Goal: Browse casually: Explore the website without a specific task or goal

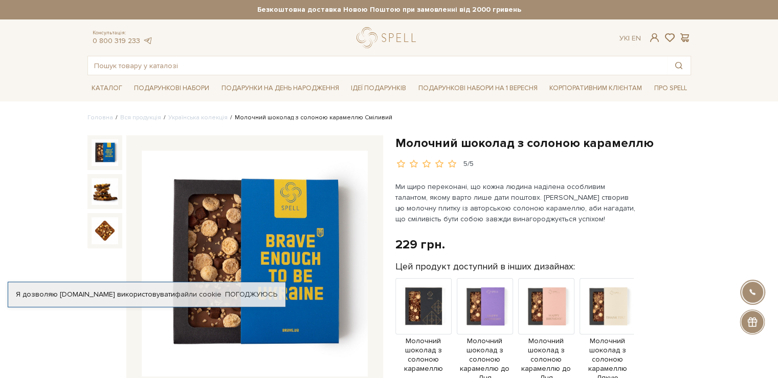
click at [281, 258] on img at bounding box center [255, 263] width 226 height 226
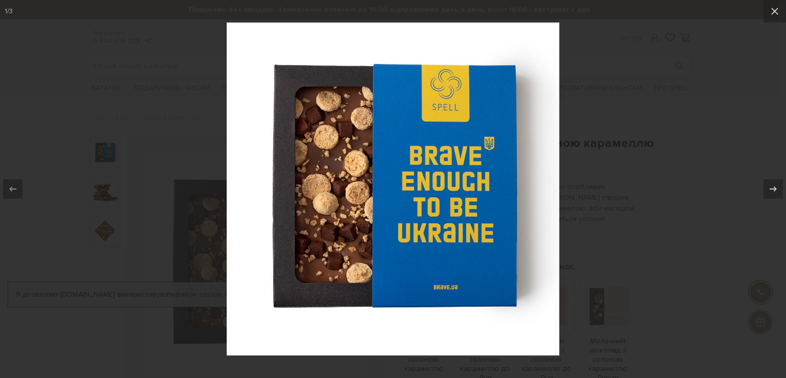
click at [630, 254] on div at bounding box center [393, 189] width 786 height 378
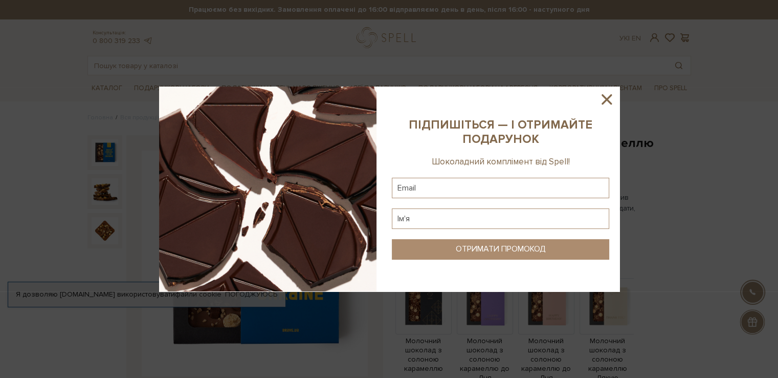
click at [746, 204] on div at bounding box center [389, 189] width 778 height 378
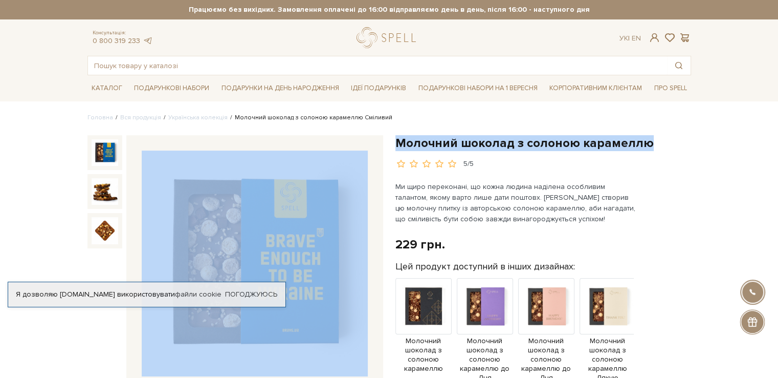
drag, startPoint x: 650, startPoint y: 146, endPoint x: 385, endPoint y: 146, distance: 264.5
copy div "Молочний шоколад з солоною карамеллю"
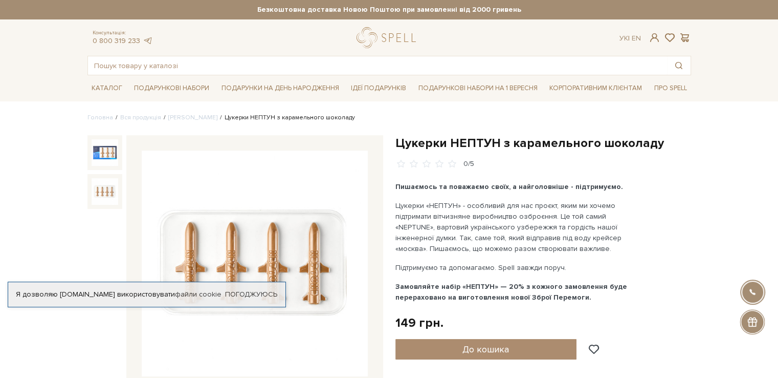
click at [109, 187] on img at bounding box center [105, 191] width 27 height 27
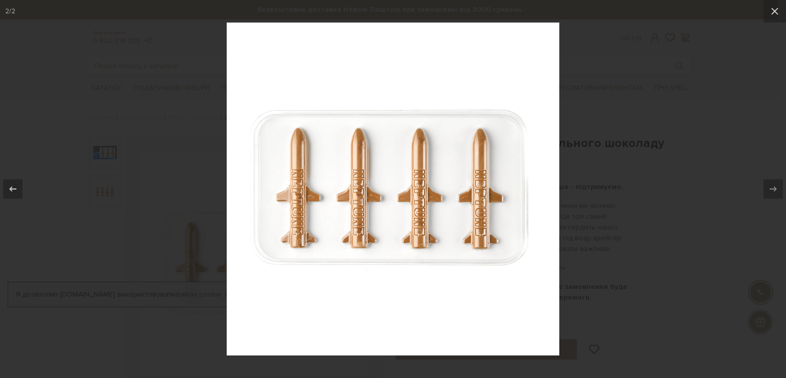
click at [602, 263] on div at bounding box center [393, 189] width 786 height 378
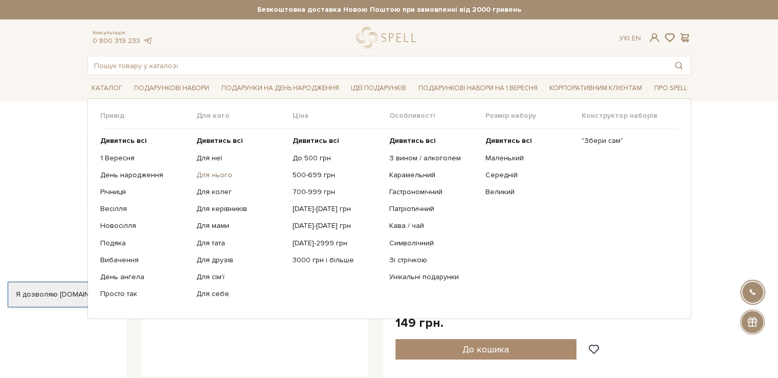
click at [211, 176] on link "Для нього" at bounding box center [240, 174] width 89 height 9
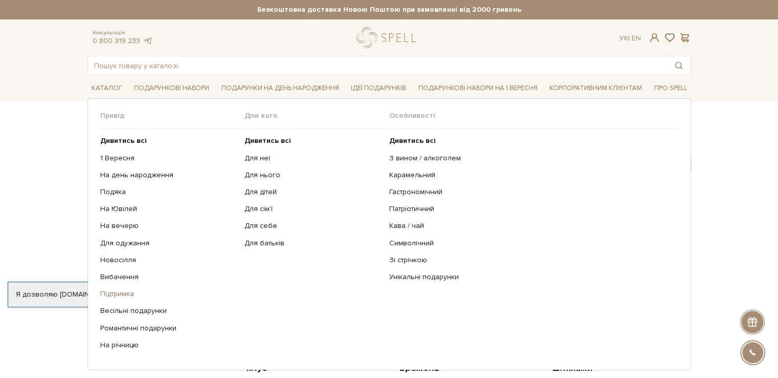
click at [118, 296] on link "Підтримка" at bounding box center [168, 293] width 137 height 9
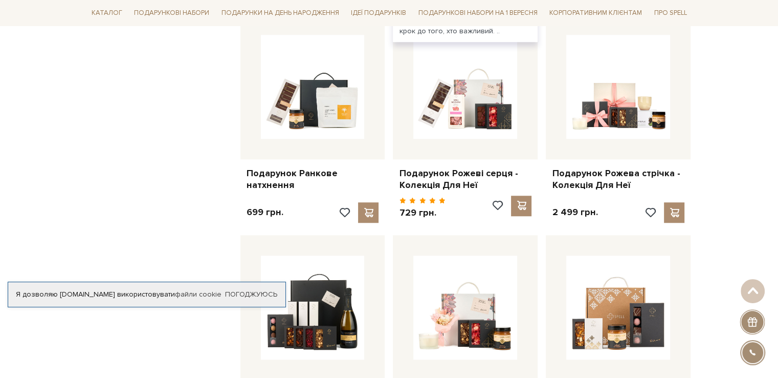
scroll to position [665, 0]
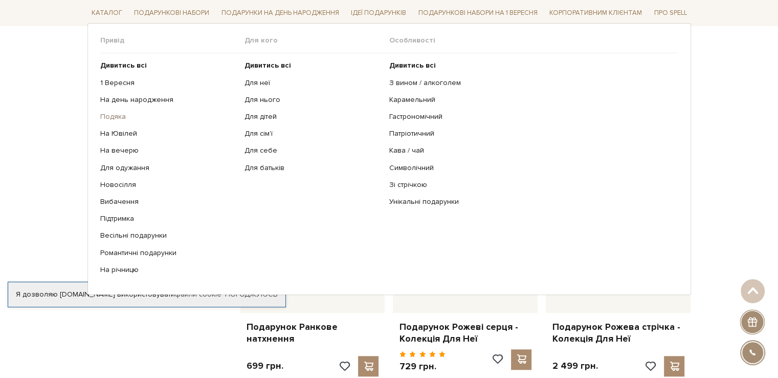
click at [111, 116] on link "Подяка" at bounding box center [168, 116] width 137 height 9
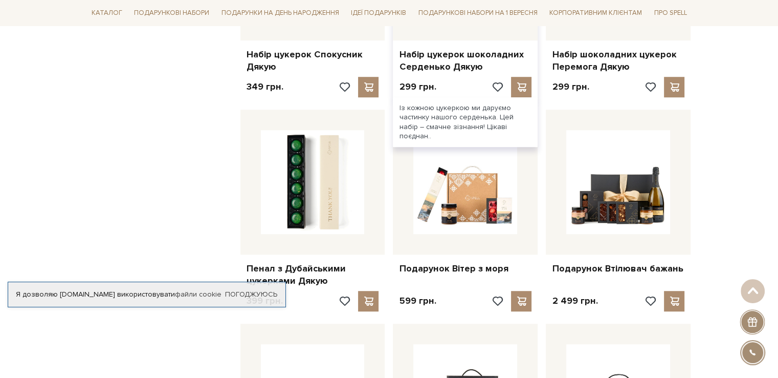
scroll to position [563, 0]
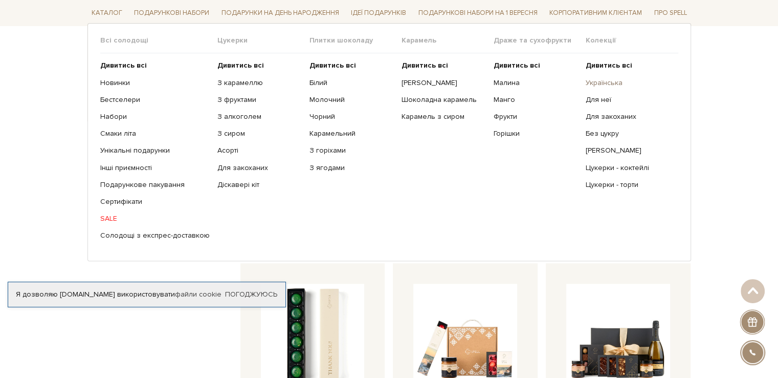
click at [614, 84] on link "Українська" at bounding box center [628, 82] width 84 height 9
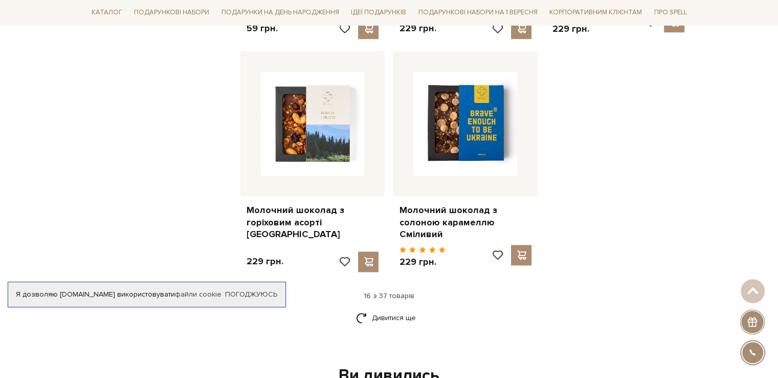
scroll to position [1330, 0]
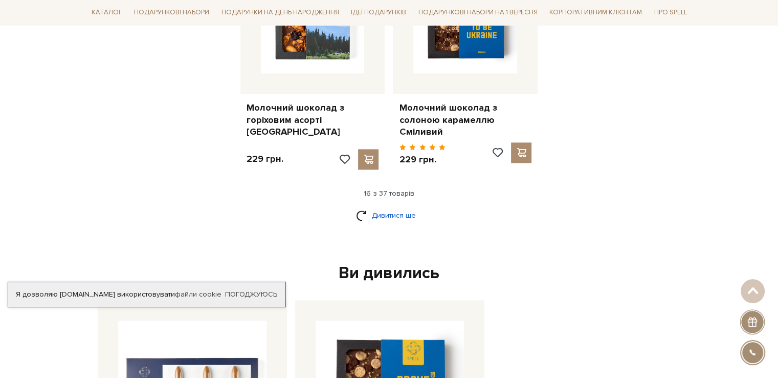
click at [395, 206] on link "Дивитися ще" at bounding box center [389, 215] width 67 height 18
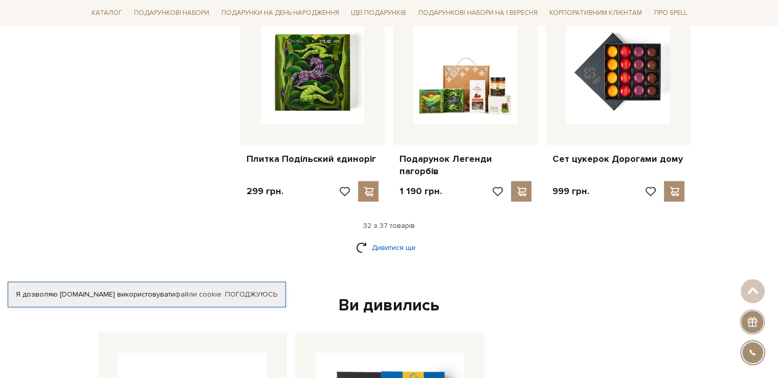
scroll to position [2507, 0]
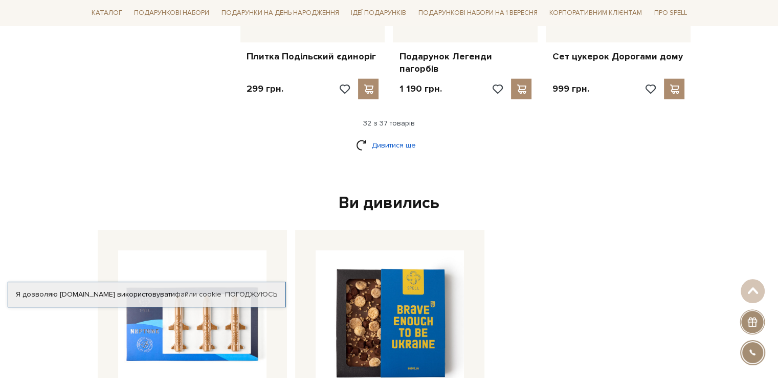
click at [412, 136] on link "Дивитися ще" at bounding box center [389, 145] width 67 height 18
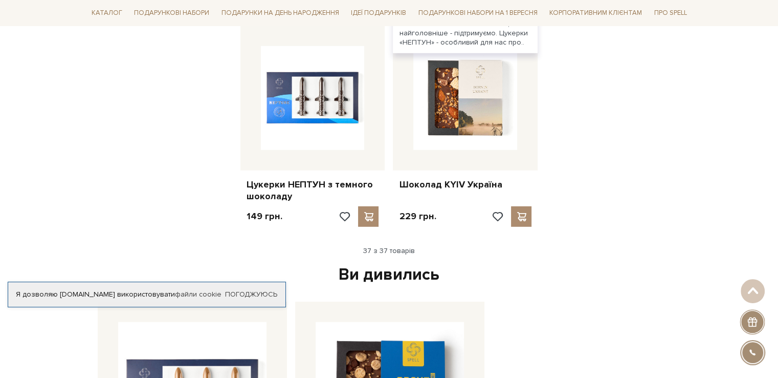
scroll to position [2916, 0]
